Goal: Transaction & Acquisition: Purchase product/service

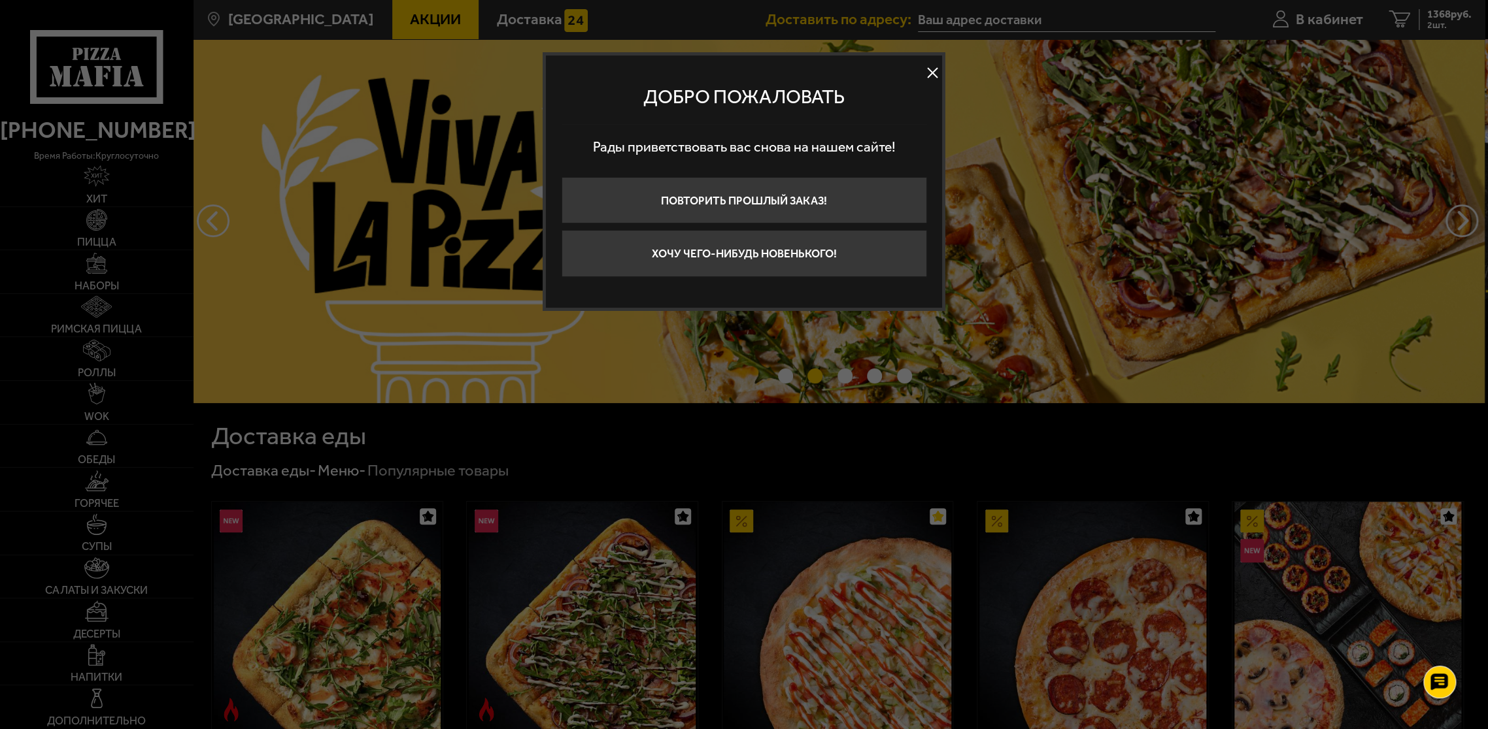
click at [1121, 46] on div at bounding box center [744, 364] width 1488 height 729
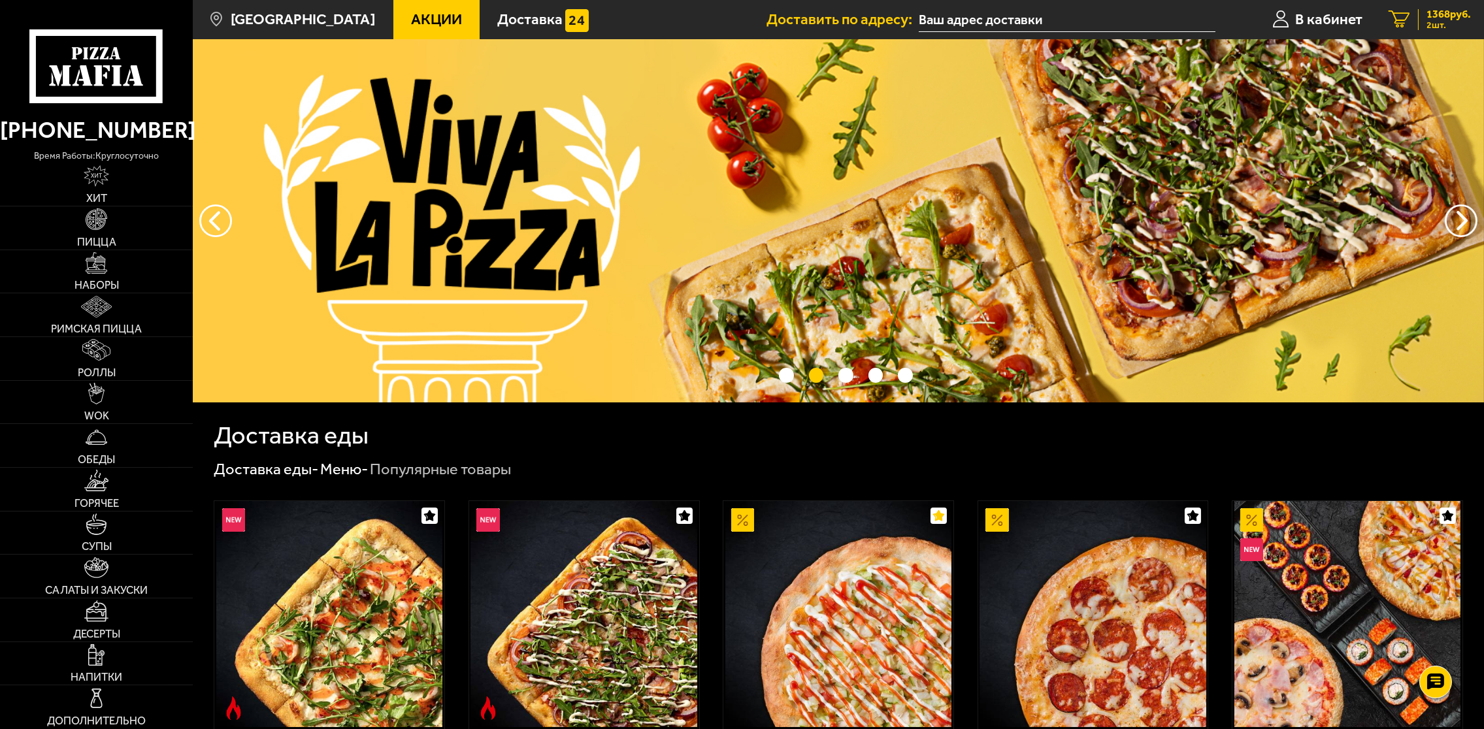
click at [1434, 18] on span "1368 руб." at bounding box center [1449, 14] width 44 height 11
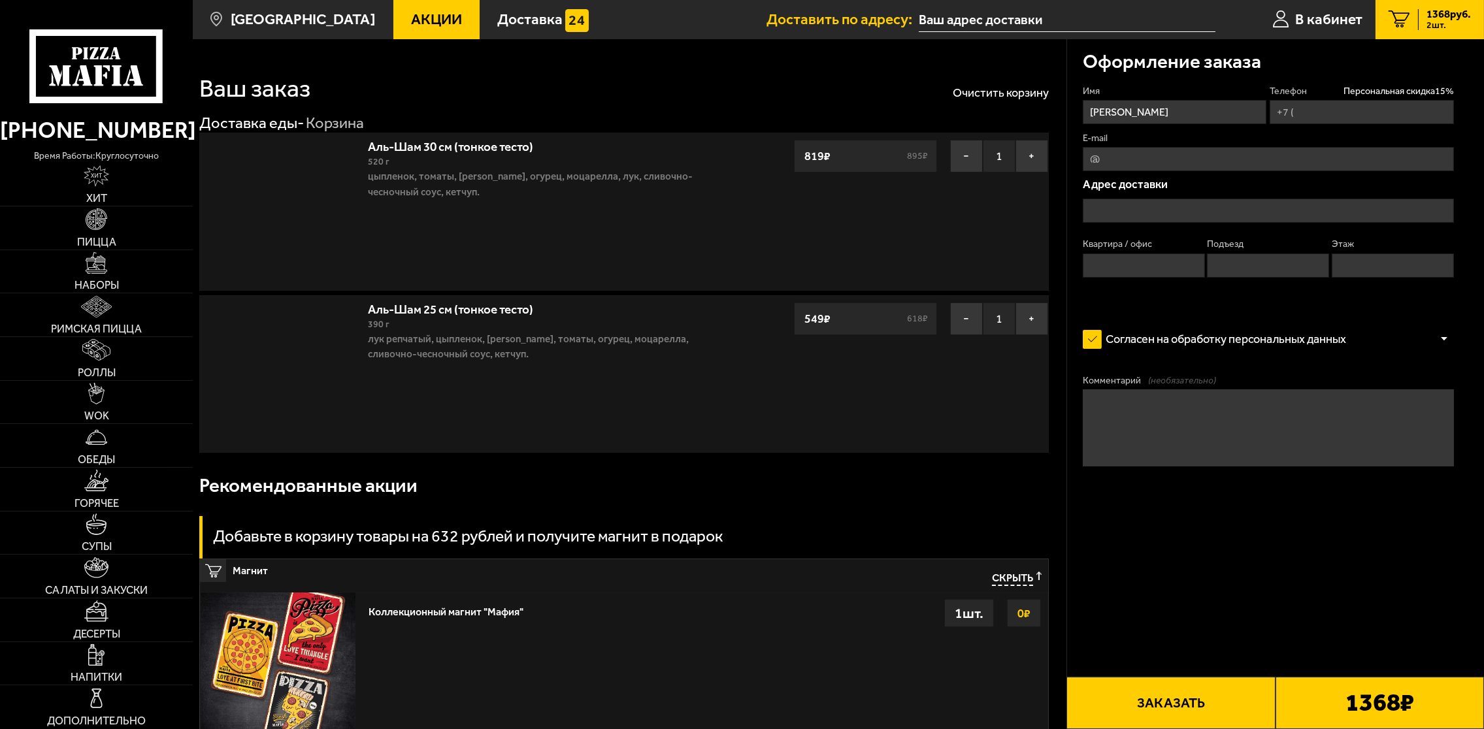
type input "[PHONE_NUMBER]"
type input "[PERSON_NAME][STREET_ADDRESS]"
type input "157"
type input "5"
type input "[STREET_ADDRESS][PERSON_NAME]"
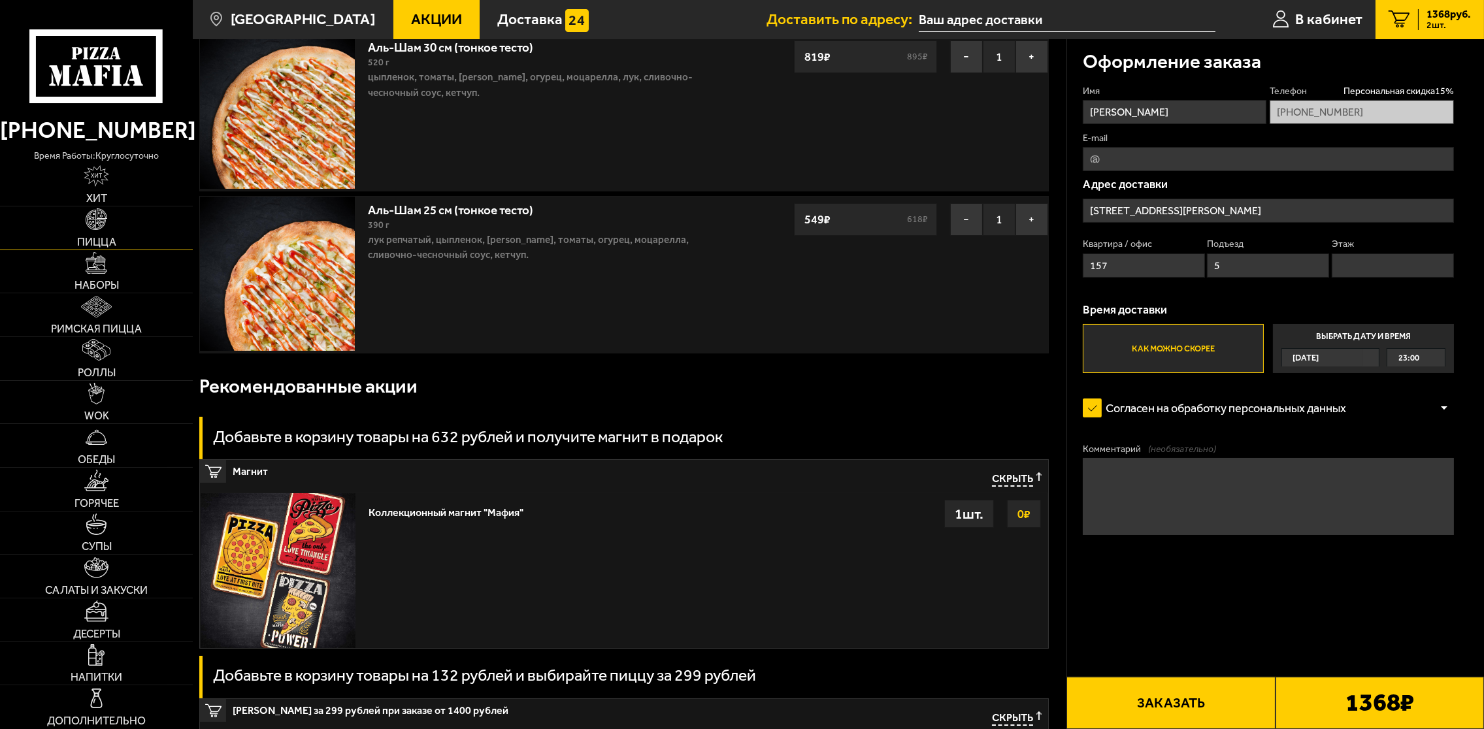
scroll to position [73, 0]
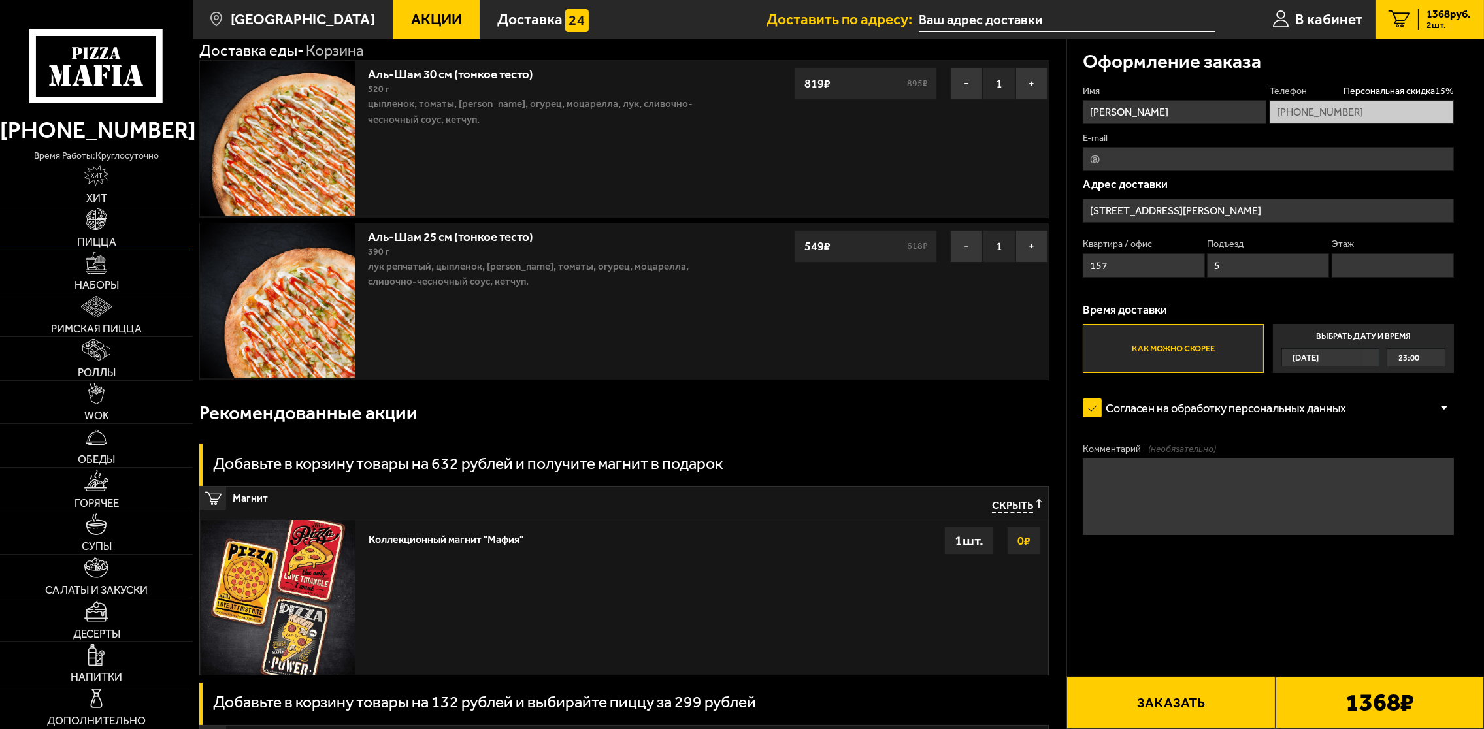
click at [110, 222] on link "Пицца" at bounding box center [96, 228] width 193 height 43
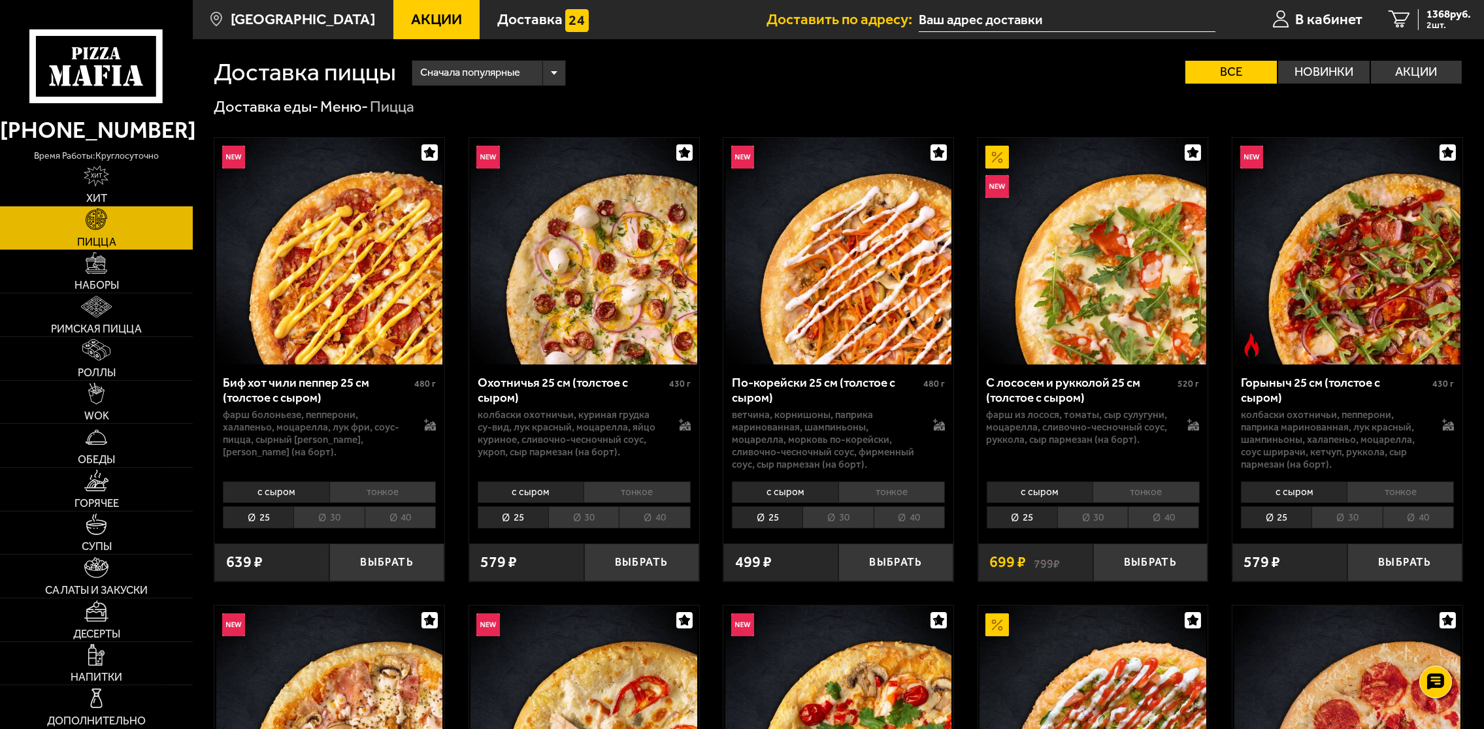
click at [99, 246] on span "Пицца" at bounding box center [96, 242] width 39 height 11
click at [101, 225] on img at bounding box center [97, 220] width 22 height 22
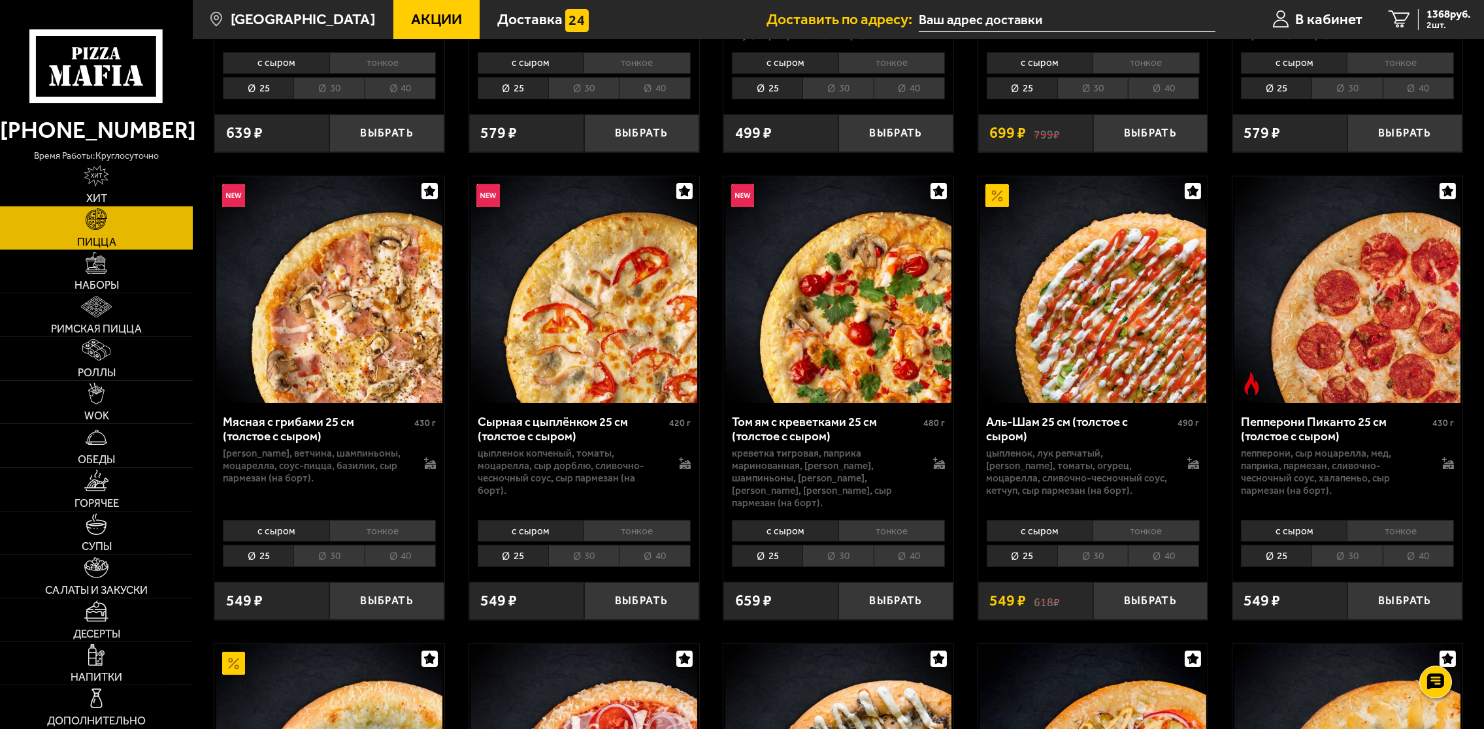
scroll to position [435, 0]
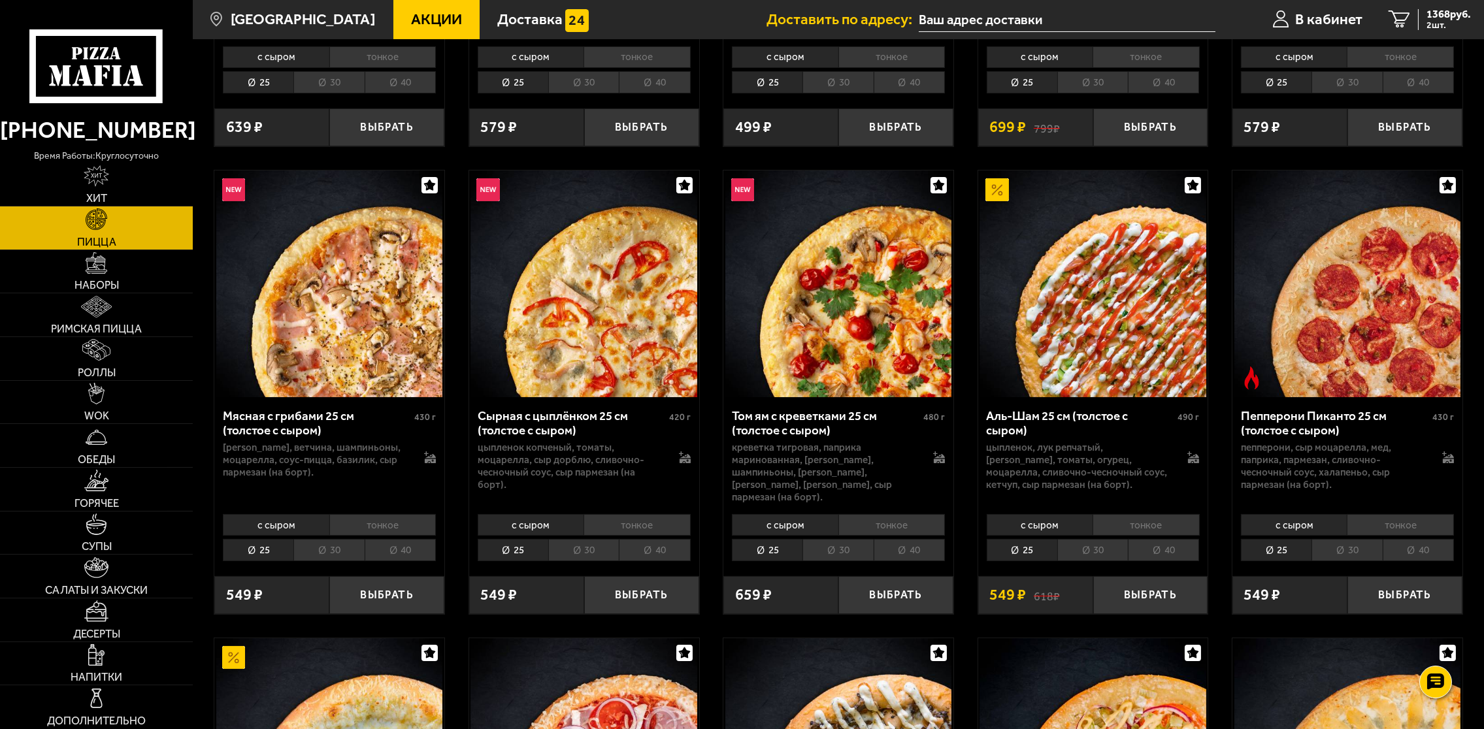
click at [1126, 519] on li "тонкое" at bounding box center [1146, 525] width 107 height 22
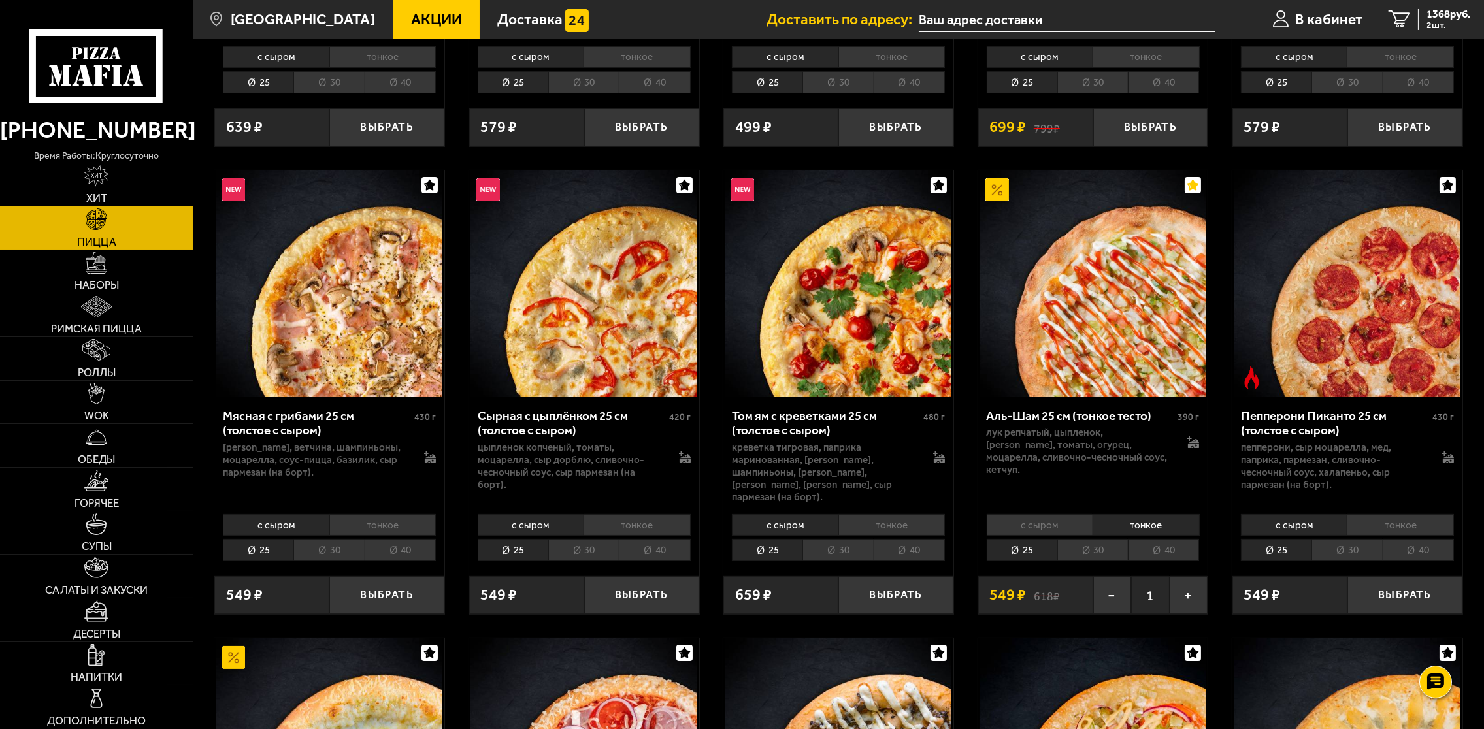
click at [1103, 546] on li "30" at bounding box center [1093, 550] width 71 height 22
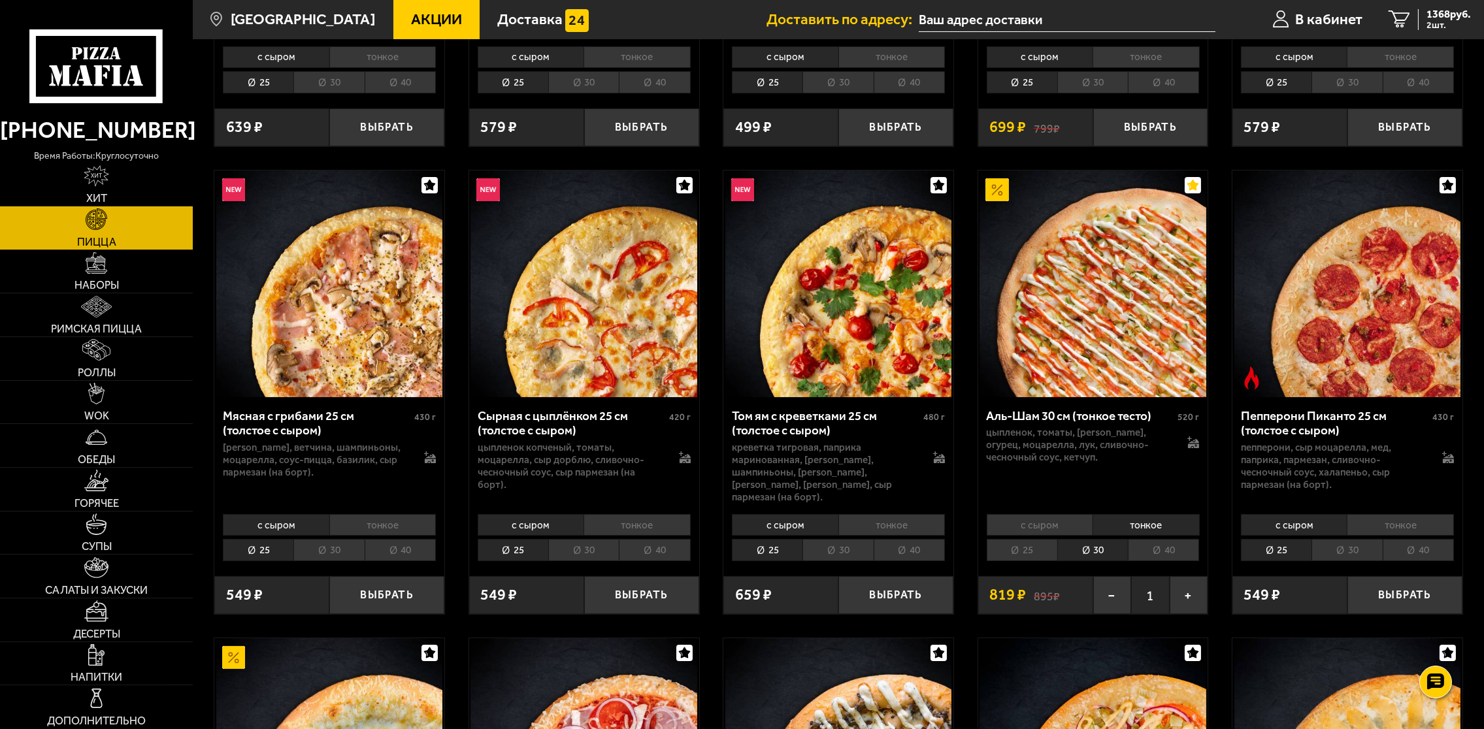
click at [1053, 514] on li "с сыром" at bounding box center [1040, 525] width 107 height 22
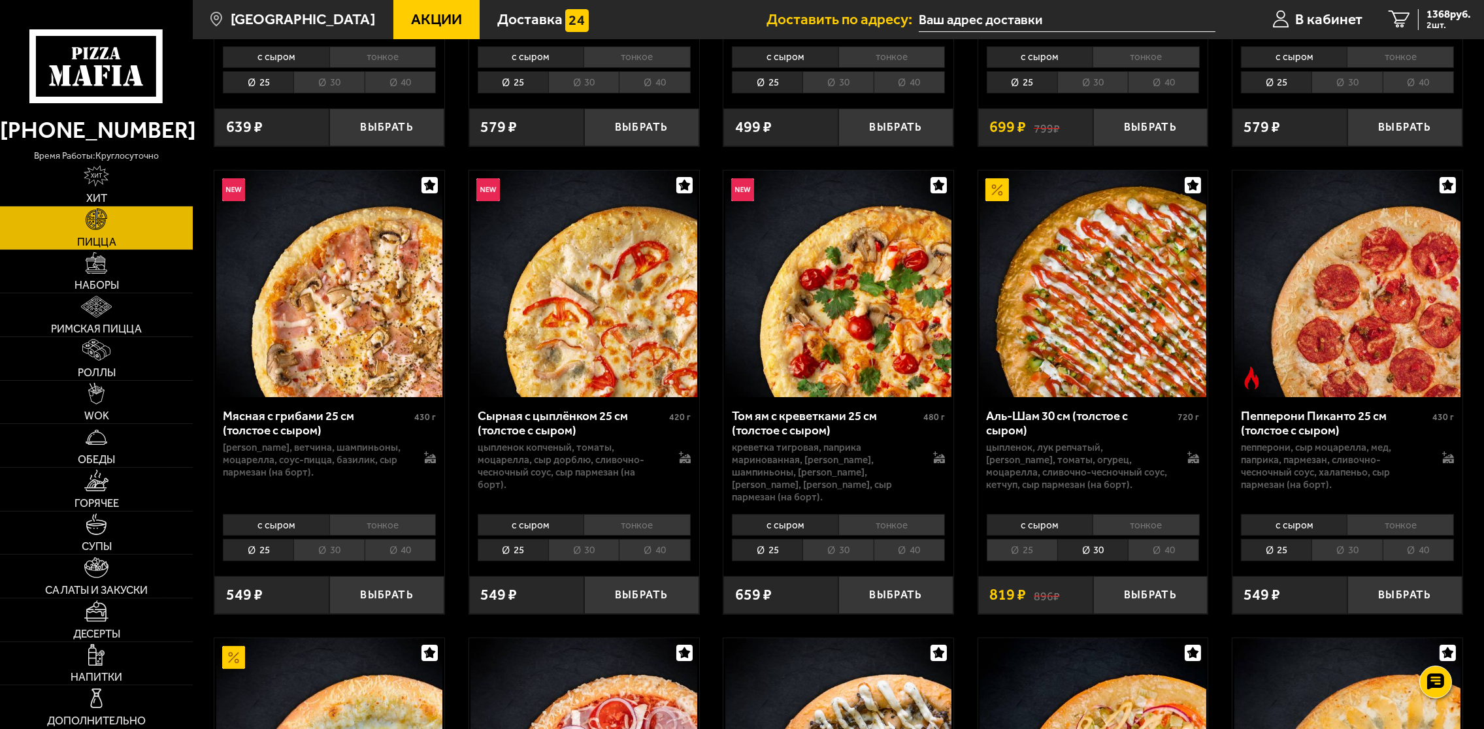
click at [1138, 514] on li "тонкое" at bounding box center [1146, 525] width 107 height 22
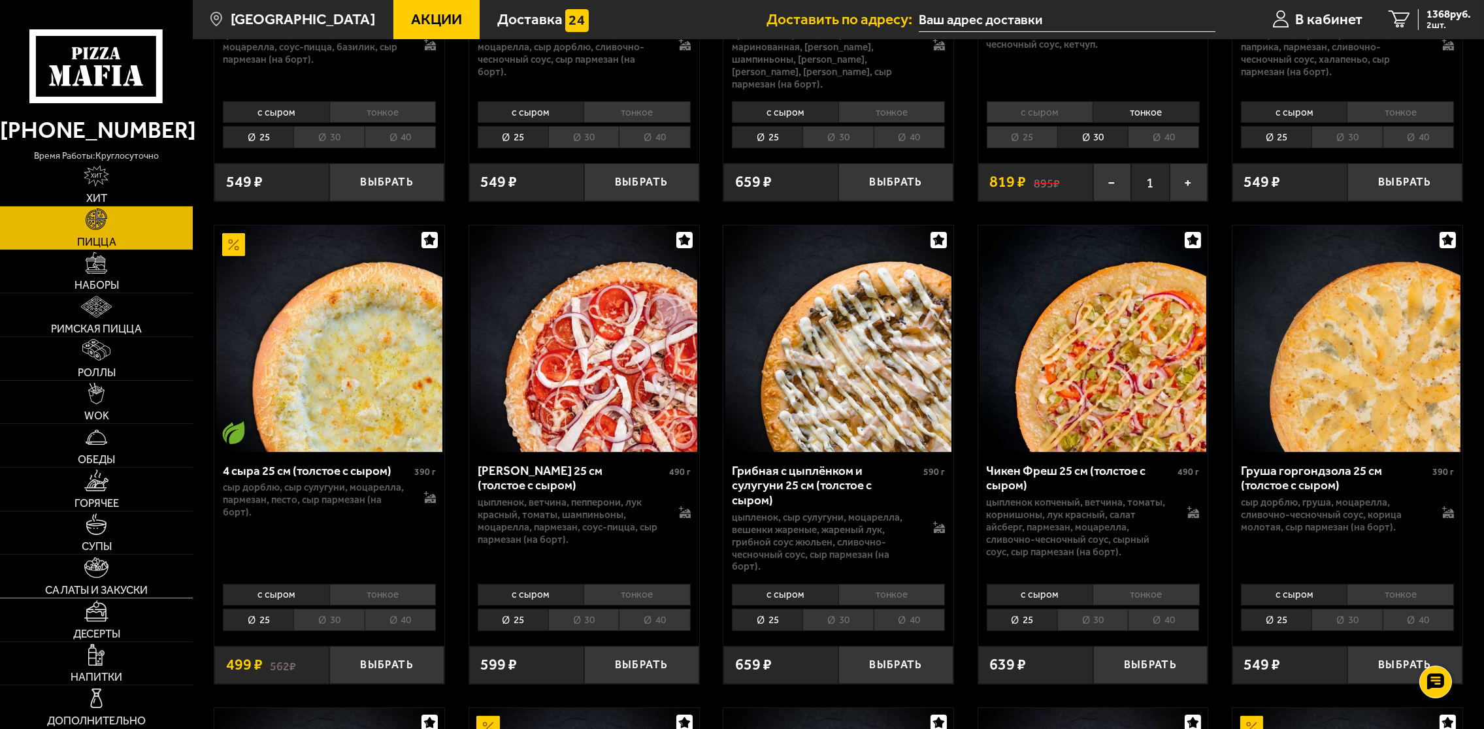
scroll to position [871, 0]
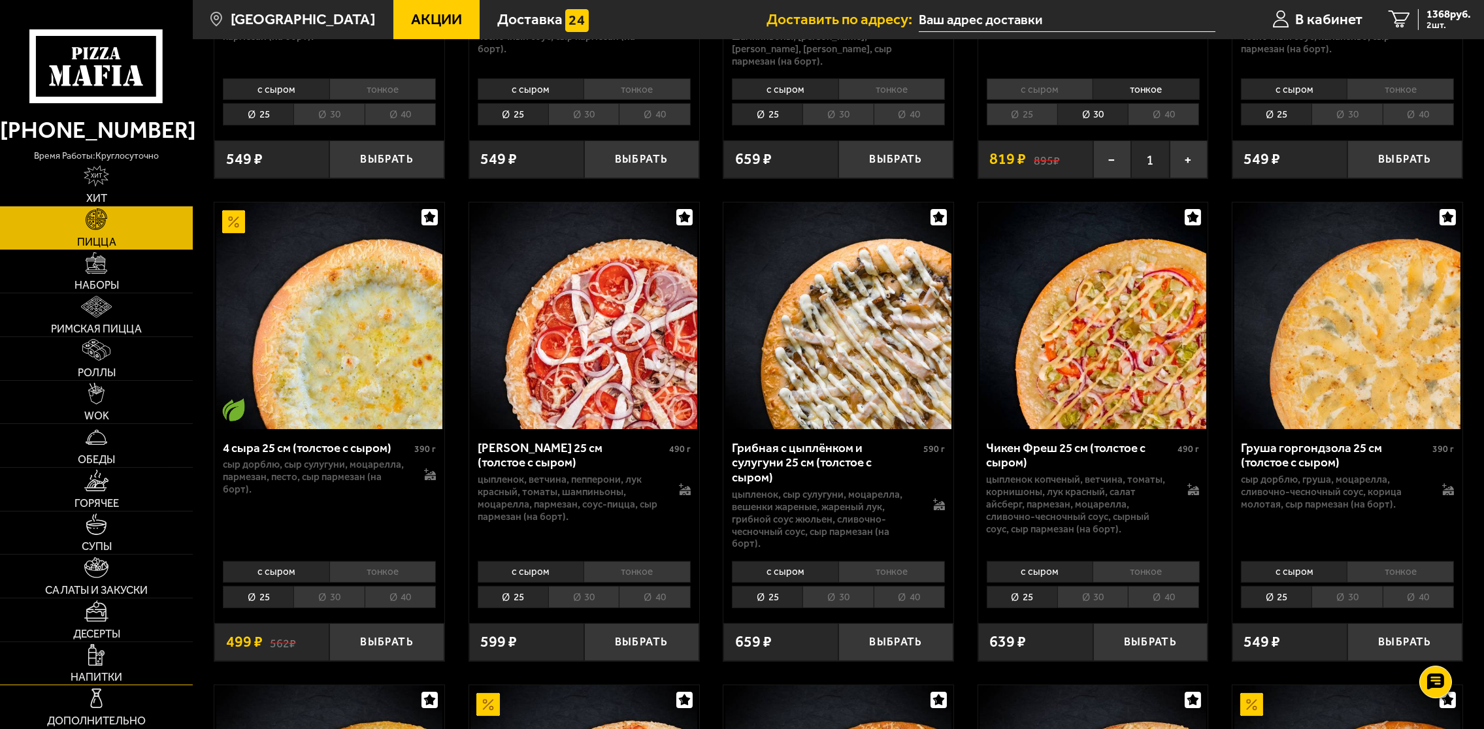
click at [99, 646] on img at bounding box center [96, 655] width 17 height 22
